Goal: Task Accomplishment & Management: Complete application form

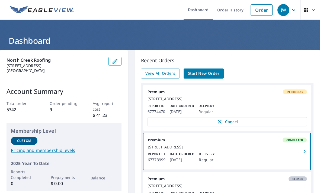
click at [201, 75] on span "Start New Order" at bounding box center [203, 73] width 31 height 7
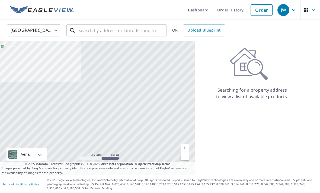
click at [100, 31] on input "text" at bounding box center [116, 30] width 77 height 15
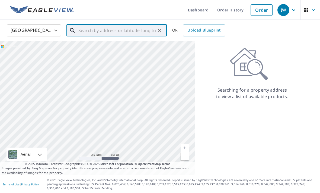
click at [89, 33] on input "text" at bounding box center [116, 30] width 77 height 15
paste input "[STREET_ADDRESS]"
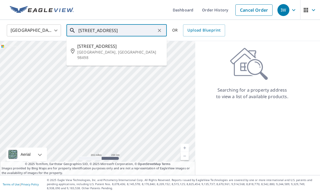
click at [112, 47] on span "[STREET_ADDRESS]" at bounding box center [119, 46] width 85 height 7
type input "[STREET_ADDRESS]"
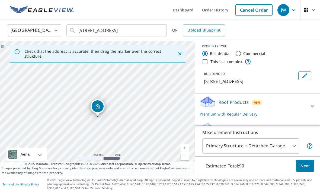
scroll to position [3, 0]
click at [306, 169] on span "Next" at bounding box center [305, 165] width 9 height 7
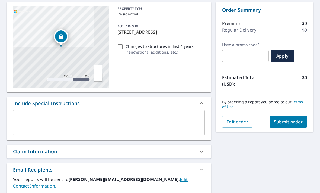
scroll to position [42, 0]
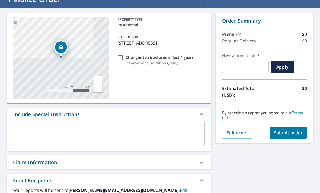
click at [294, 134] on span "Submit order" at bounding box center [288, 133] width 29 height 6
checkbox input "true"
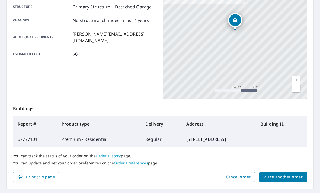
scroll to position [113, 0]
click at [280, 176] on span "Place another order" at bounding box center [283, 177] width 39 height 7
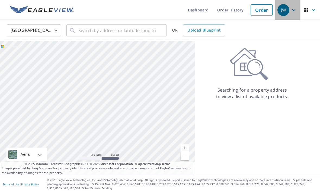
click at [293, 8] on icon "button" at bounding box center [294, 10] width 7 height 7
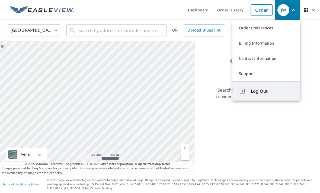
click at [261, 92] on span "Log Out" at bounding box center [272, 91] width 43 height 7
